Goal: Transaction & Acquisition: Purchase product/service

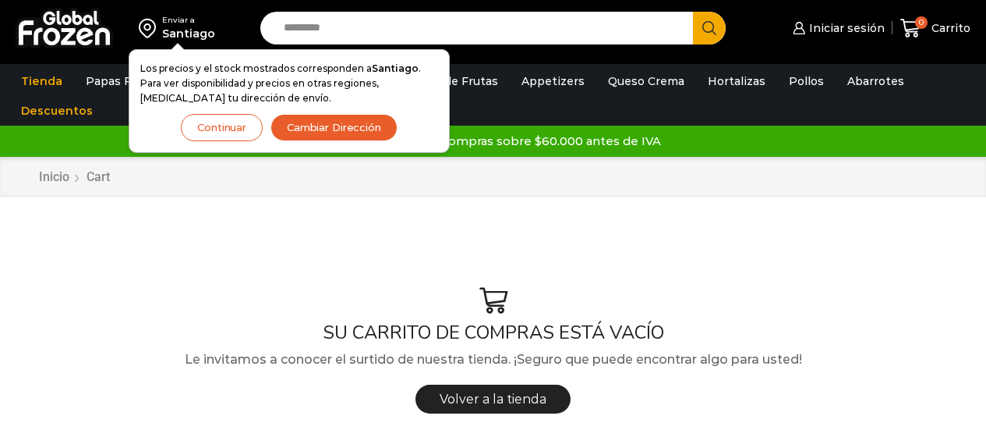
click at [243, 131] on button "Continuar" at bounding box center [222, 127] width 82 height 27
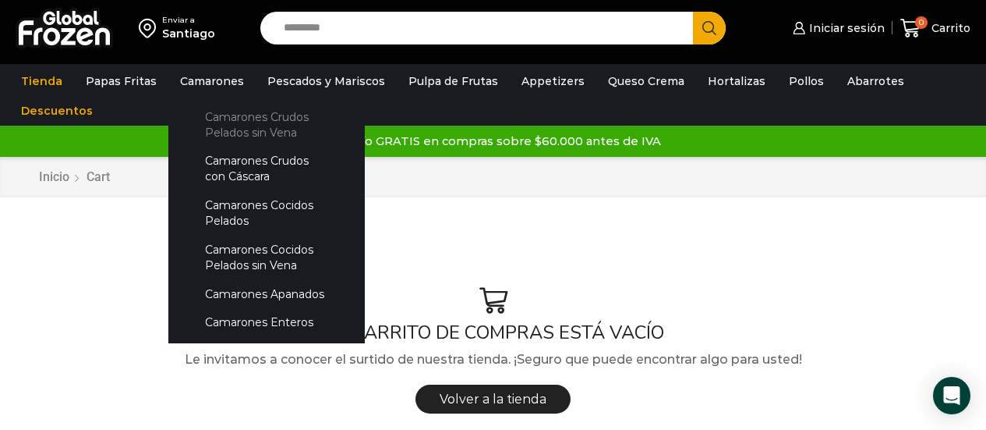
click at [225, 118] on link "Camarones Crudos Pelados sin Vena" at bounding box center [266, 124] width 165 height 44
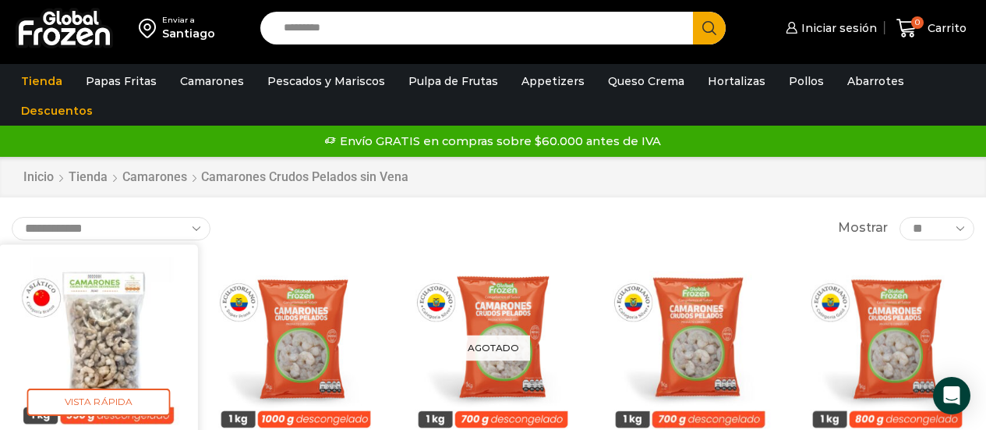
click at [113, 297] on img at bounding box center [98, 343] width 175 height 175
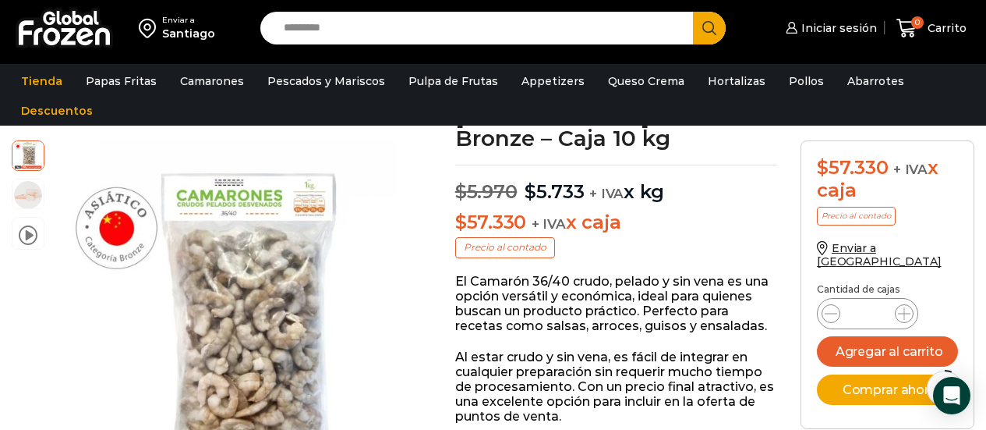
scroll to position [144, 0]
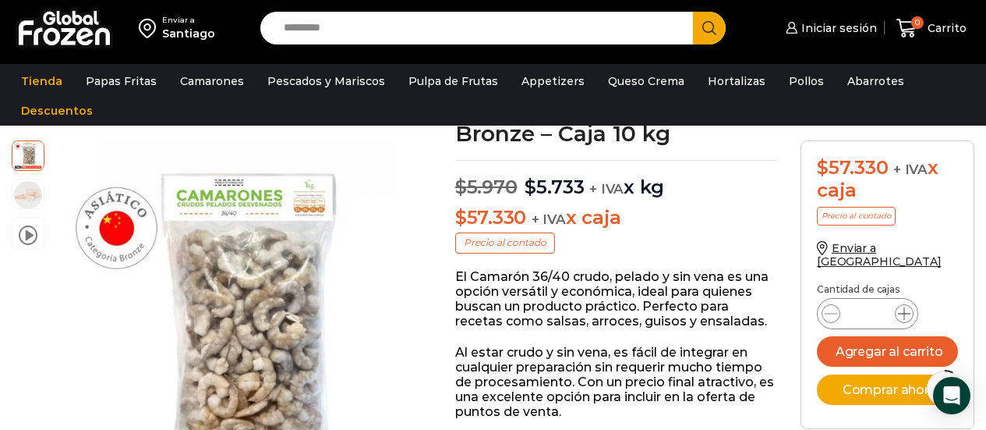
click at [911, 304] on span at bounding box center [904, 313] width 19 height 19
type input "*"
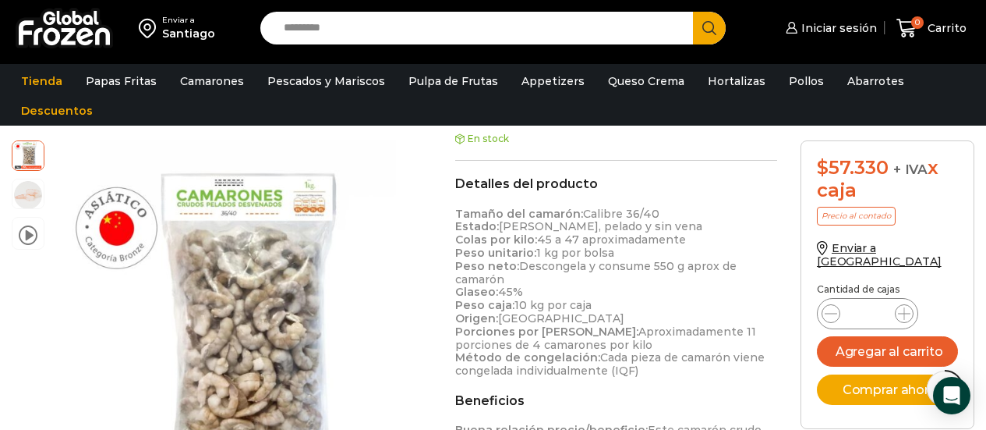
scroll to position [491, 0]
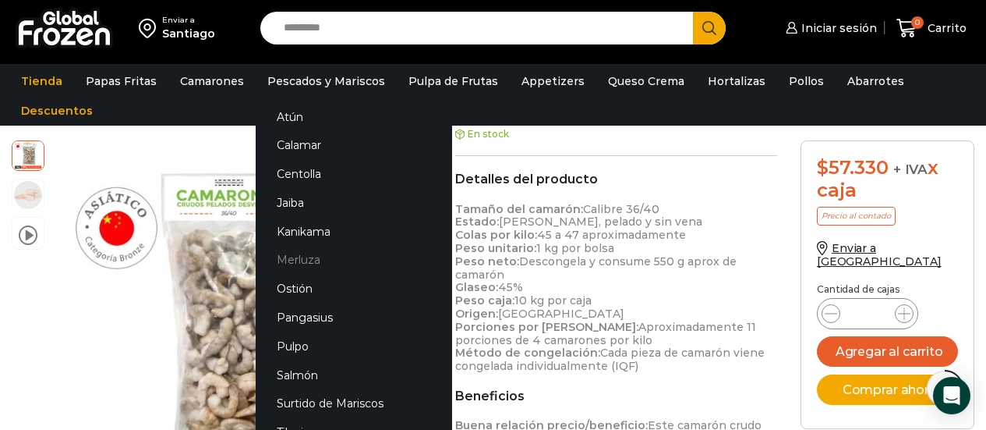
click at [331, 259] on link "Merluza" at bounding box center [354, 260] width 196 height 29
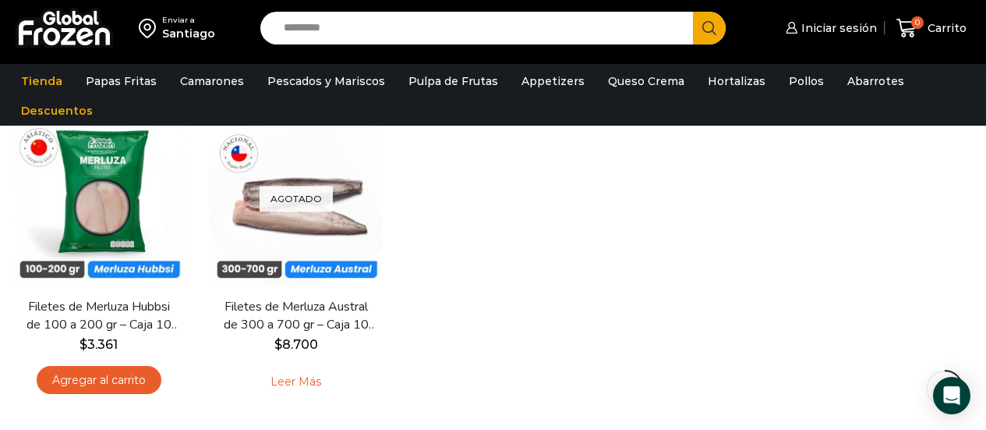
scroll to position [159, 0]
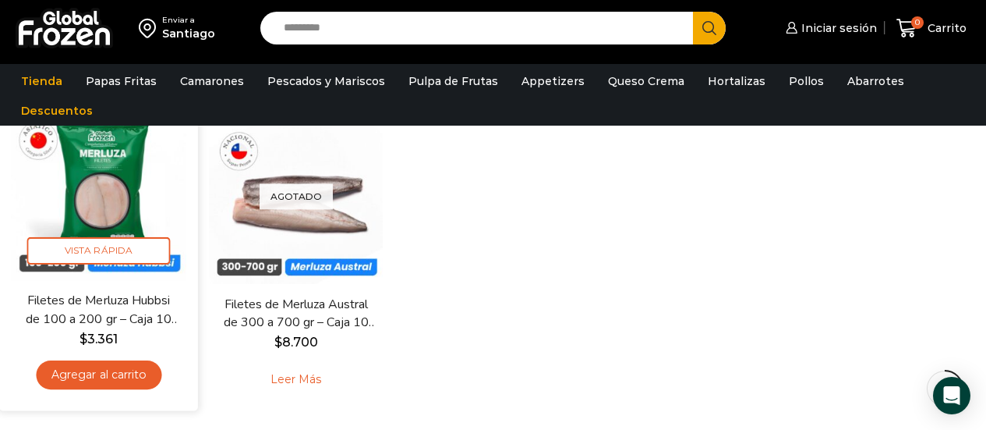
click at [119, 369] on link "Agregar al carrito" at bounding box center [99, 374] width 126 height 29
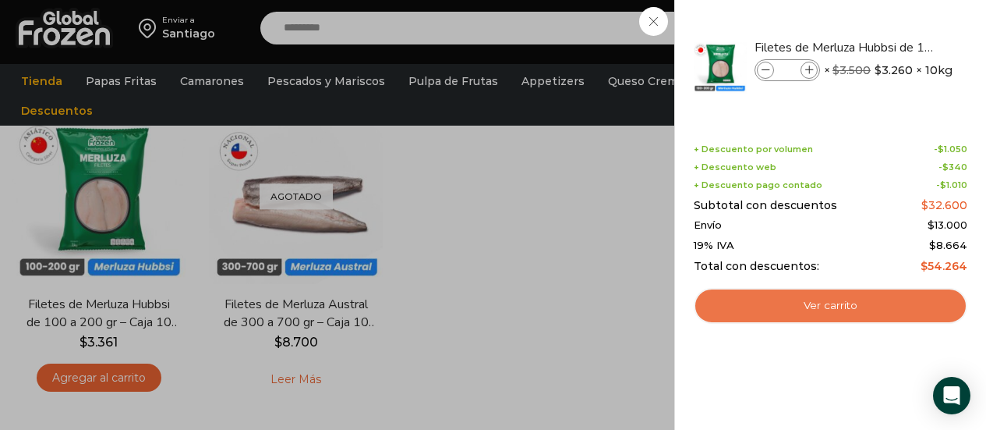
click at [745, 299] on link "Ver carrito" at bounding box center [831, 306] width 274 height 36
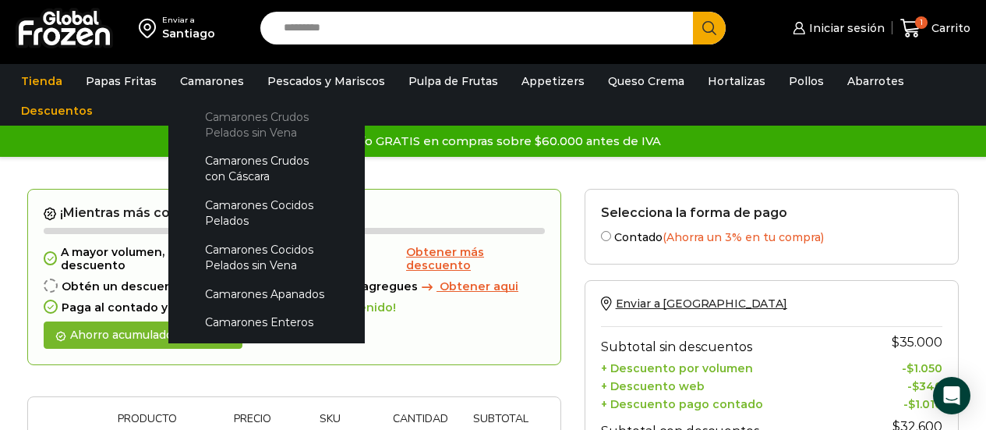
click at [225, 118] on link "Camarones Crudos Pelados sin Vena" at bounding box center [266, 124] width 165 height 44
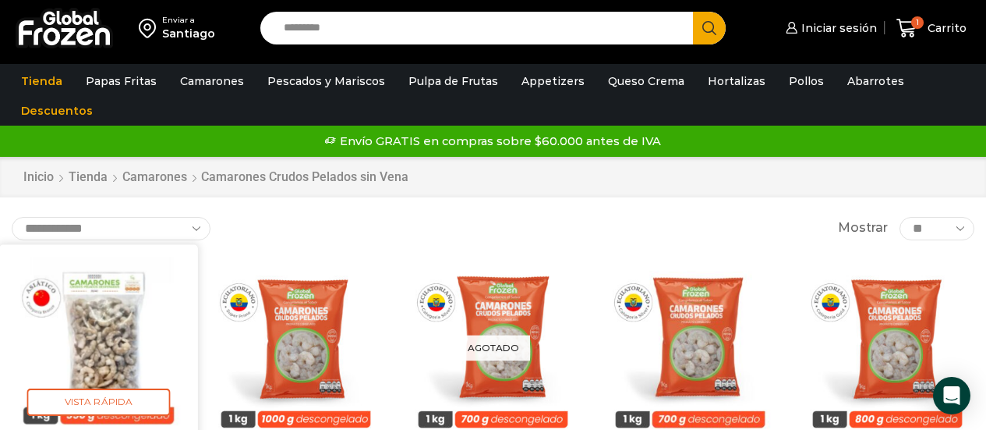
click at [171, 331] on img at bounding box center [98, 343] width 175 height 175
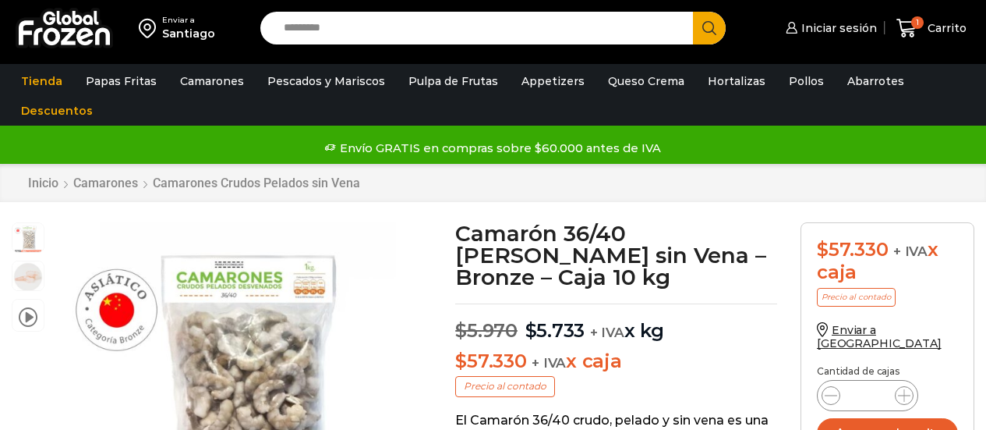
click at [903, 380] on div "Camarón 36/40 Crudo Pelado sin Vena - Bronze - Caja 10 kg cantidad *" at bounding box center [867, 395] width 101 height 31
click at [903, 389] on icon at bounding box center [904, 395] width 12 height 12
type input "*"
click at [889, 419] on button "Agregar al carrito" at bounding box center [887, 433] width 141 height 30
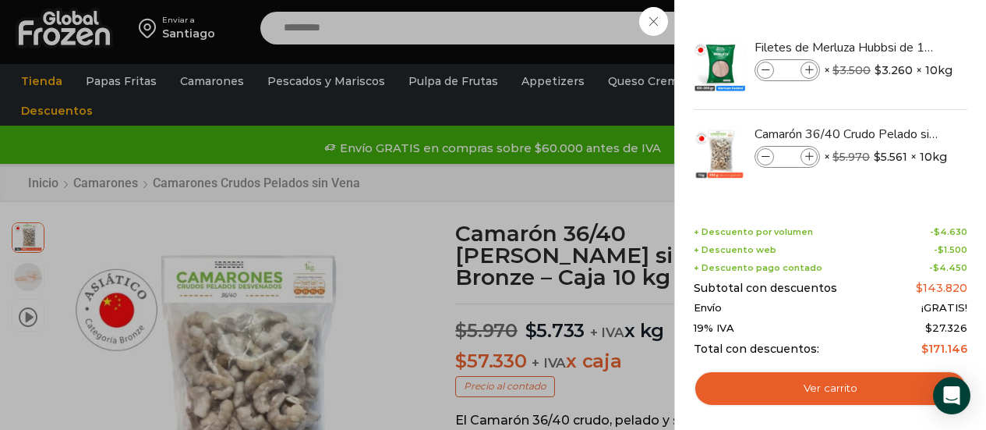
click at [893, 31] on div "3 Carrito 3 3 Shopping Cart *" at bounding box center [932, 28] width 78 height 37
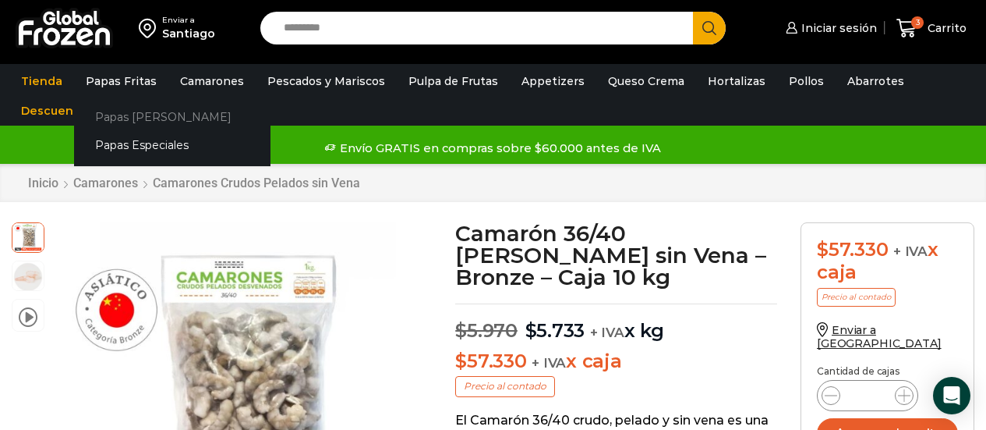
click at [126, 111] on link "Papas [PERSON_NAME]" at bounding box center [172, 116] width 196 height 29
